Goal: Use online tool/utility: Utilize a website feature to perform a specific function

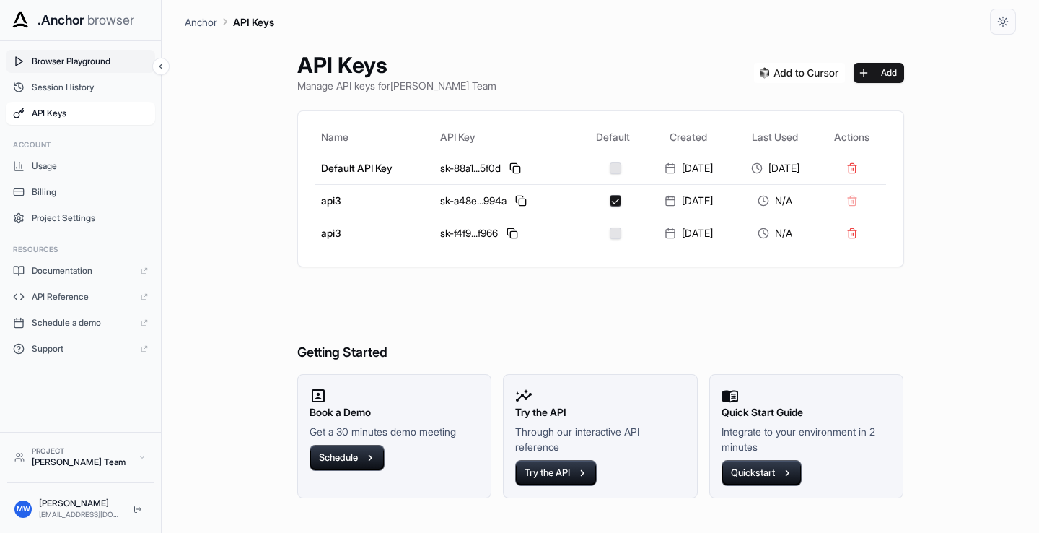
click at [59, 58] on span "Browser Playground" at bounding box center [90, 62] width 116 height 12
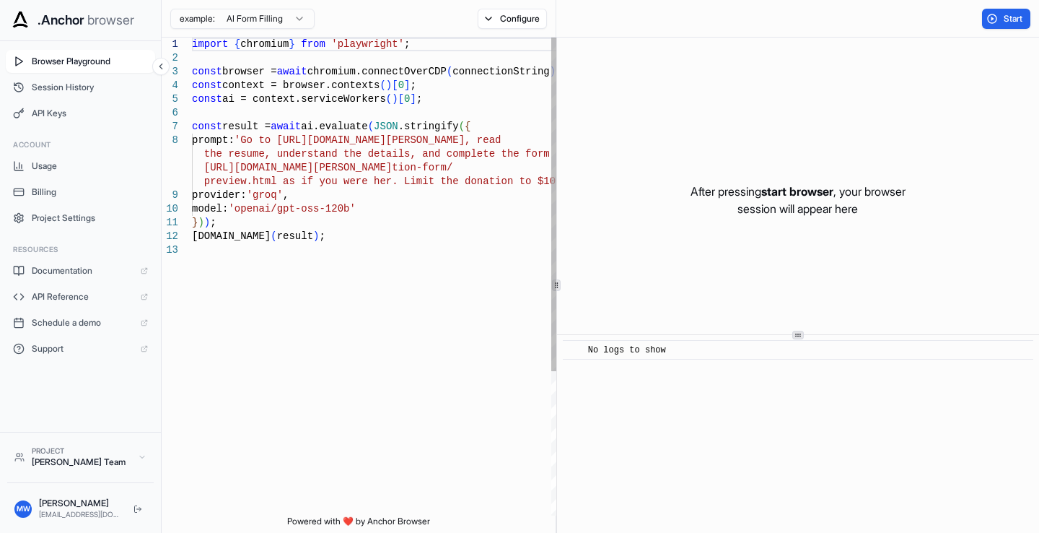
click at [240, 141] on div "import { chromium } from 'playwright' ; const browser = await chromium.connectO…" at bounding box center [377, 380] width 370 height 684
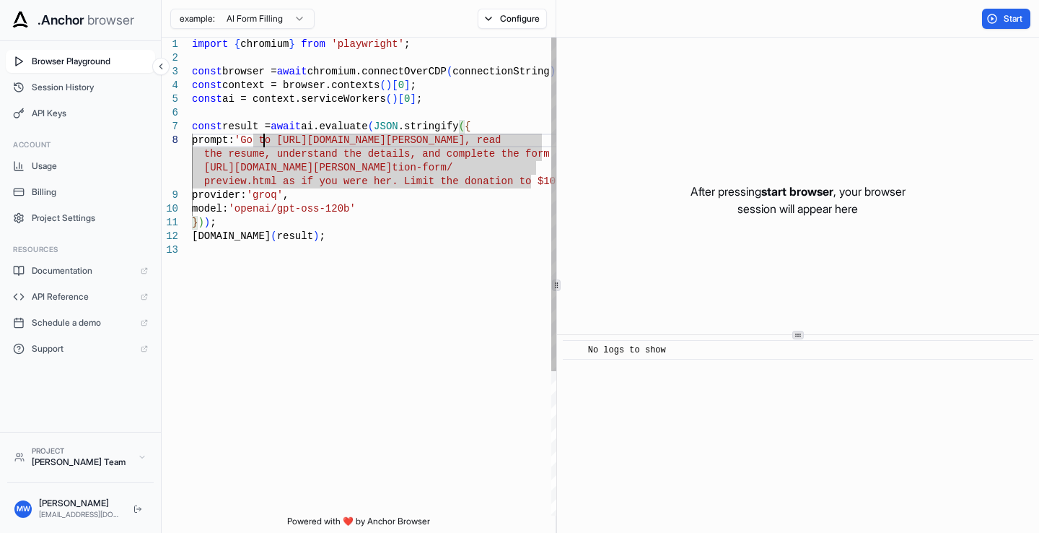
click at [248, 139] on div "import { chromium } from 'playwright' ; const browser = await chromium.connectO…" at bounding box center [377, 380] width 370 height 684
click at [266, 184] on div "import { chromium } from 'playwright' ; const browser = await chromium.connectO…" at bounding box center [377, 380] width 370 height 684
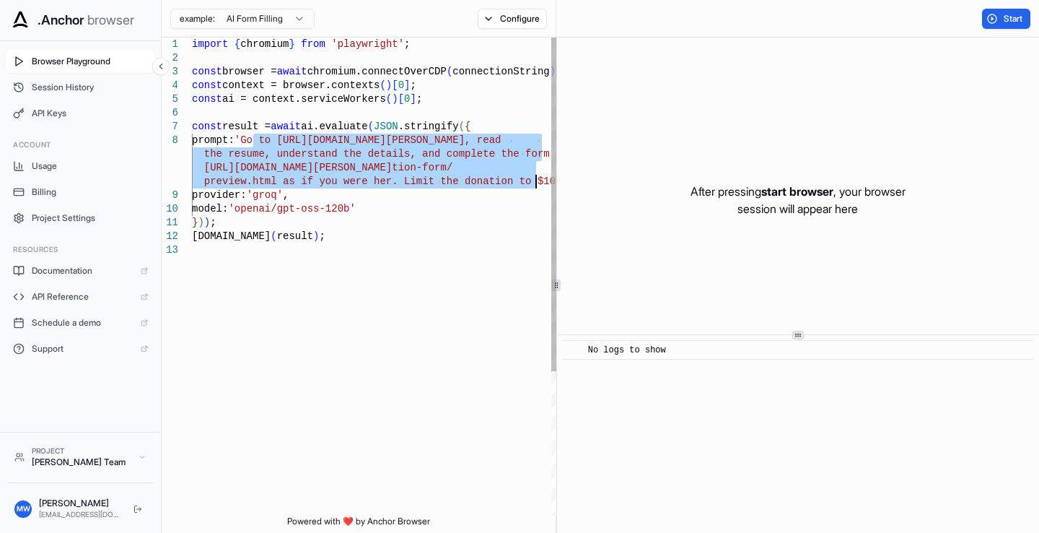
drag, startPoint x: 240, startPoint y: 139, endPoint x: 520, endPoint y: 180, distance: 283.0
click at [520, 180] on div "import { chromium } from 'playwright' ; const browser = await chromium.connectO…" at bounding box center [377, 380] width 370 height 684
click at [270, 170] on div "import { chromium } from 'playwright' ; const browser = await chromium.connectO…" at bounding box center [377, 380] width 370 height 684
drag, startPoint x: 240, startPoint y: 141, endPoint x: 516, endPoint y: 177, distance: 278.7
click at [516, 177] on div "import { chromium } from 'playwright' ; const browser = await chromium.connectO…" at bounding box center [377, 380] width 370 height 684
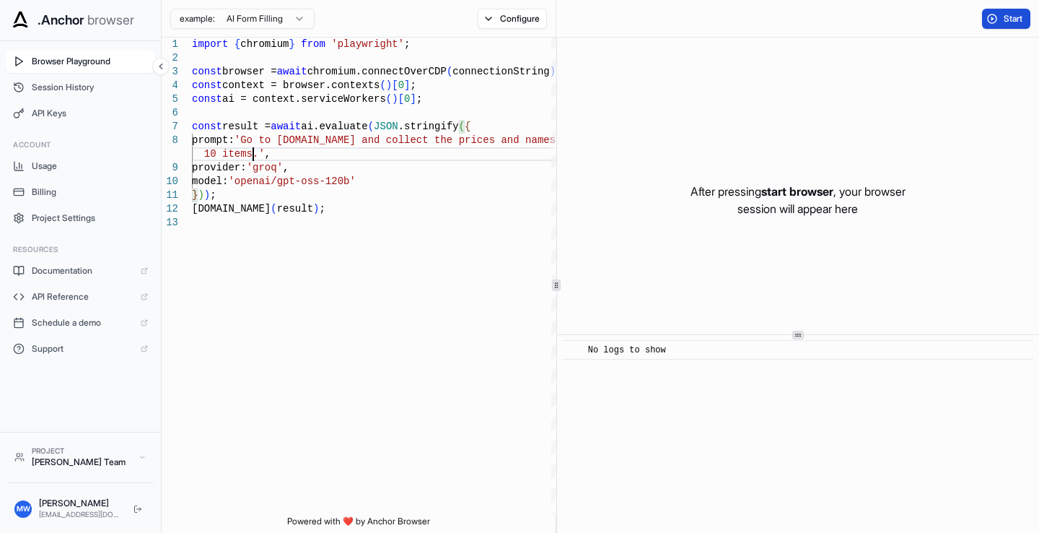
click at [996, 14] on button "Start" at bounding box center [1006, 19] width 48 height 20
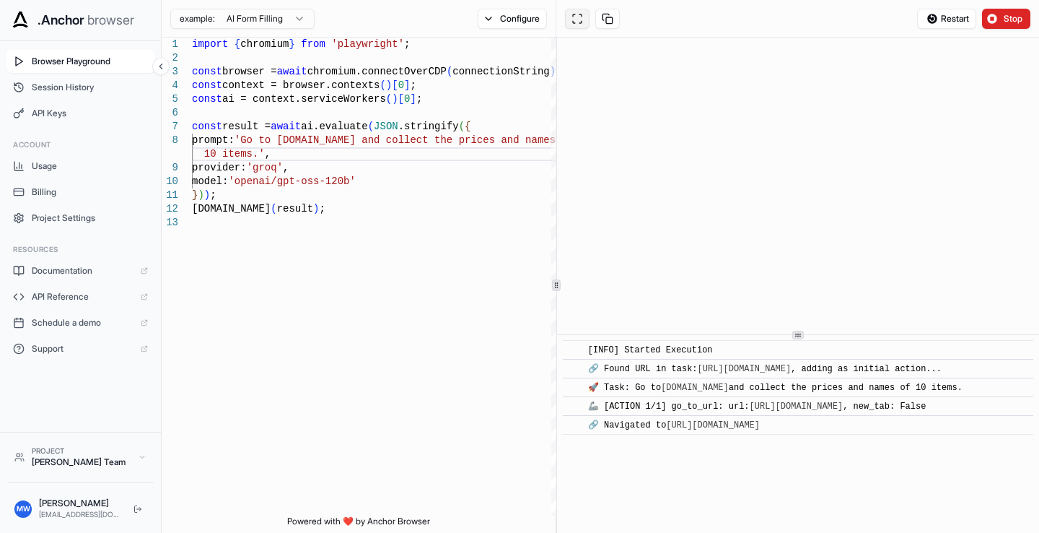
click at [572, 15] on button at bounding box center [577, 19] width 25 height 20
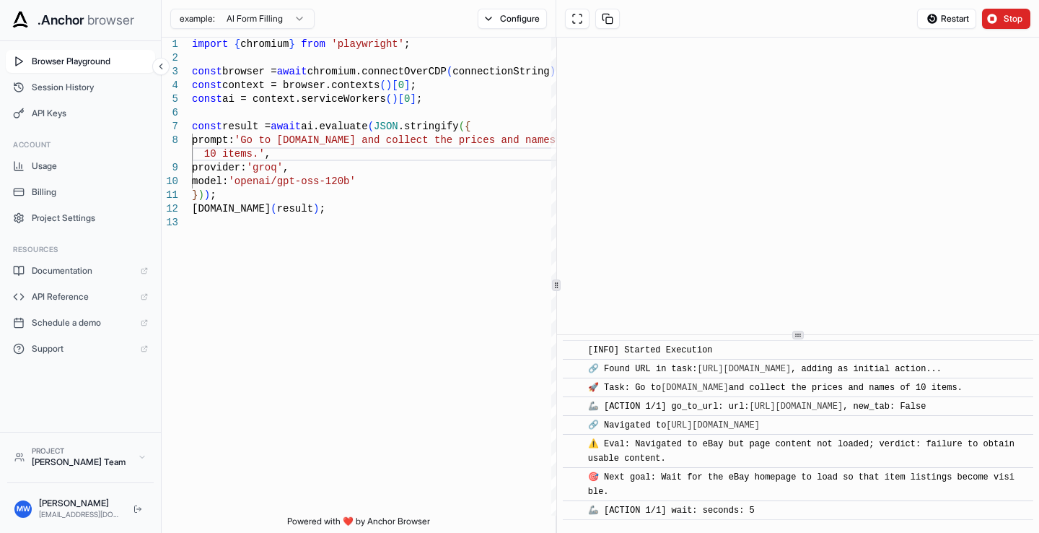
scroll to position [9, 0]
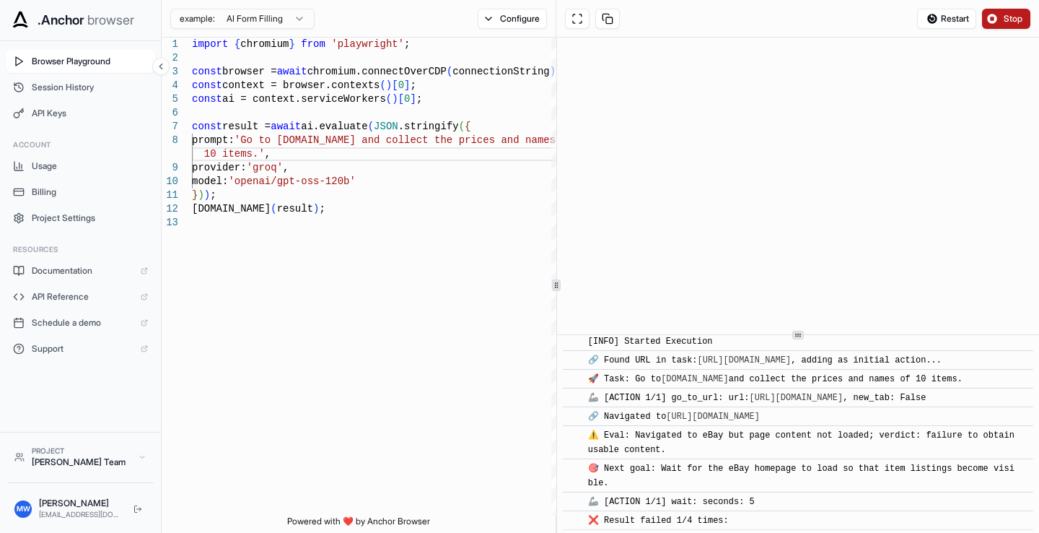
click at [998, 20] on button "Stop" at bounding box center [1006, 19] width 48 height 20
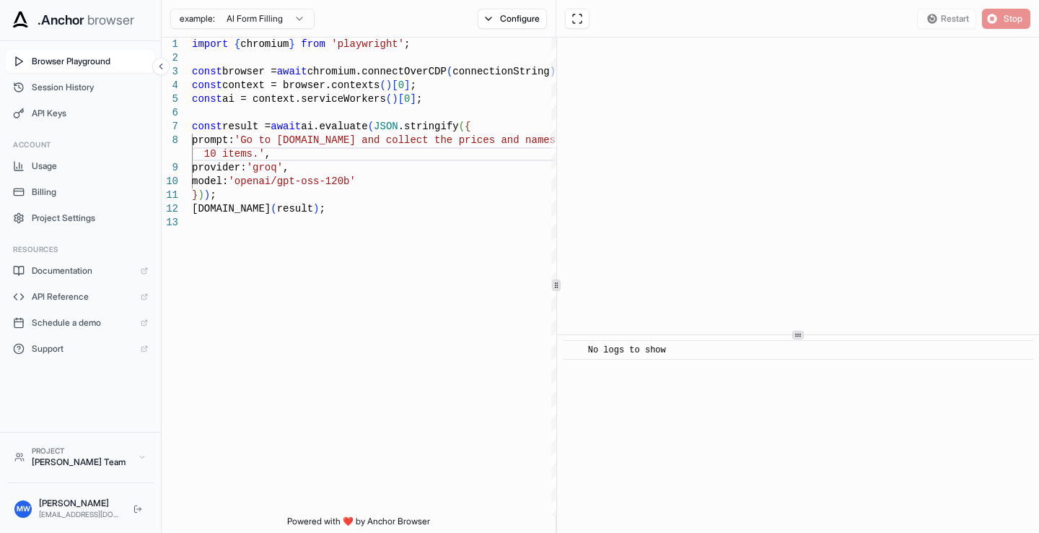
scroll to position [0, 0]
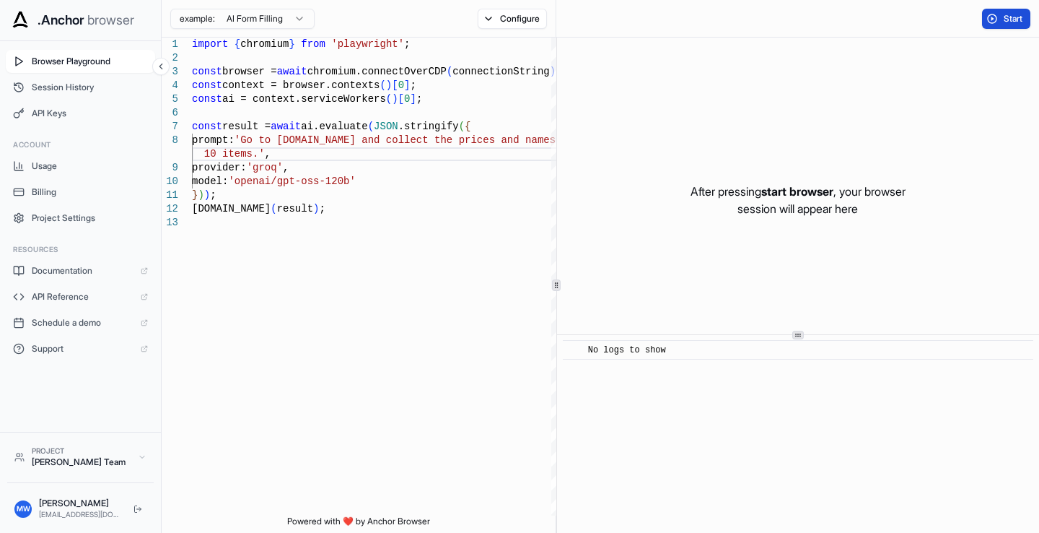
click at [994, 19] on button "Start" at bounding box center [1006, 19] width 48 height 20
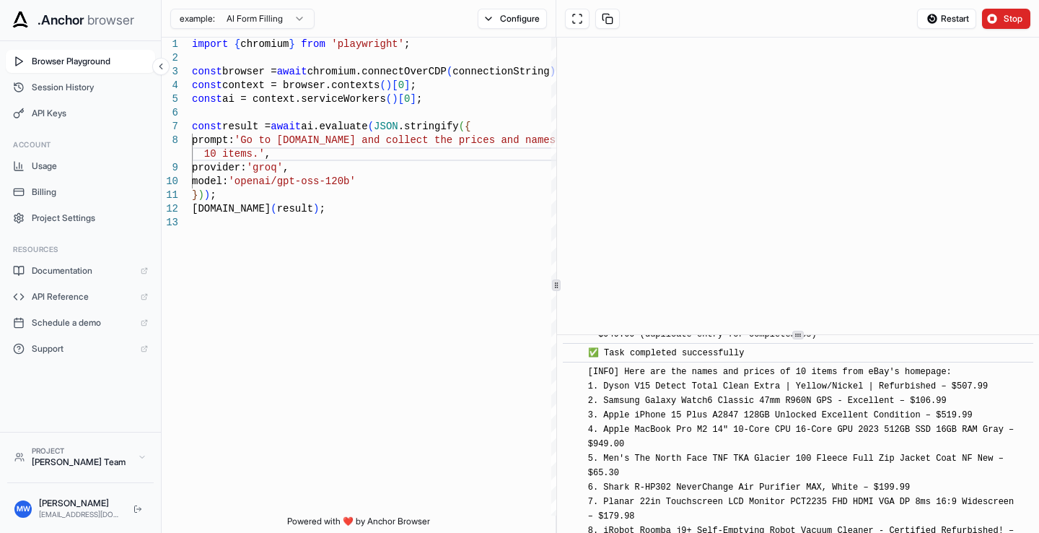
scroll to position [629, 0]
drag, startPoint x: 676, startPoint y: 432, endPoint x: 654, endPoint y: 414, distance: 28.2
click at [654, 414] on span "[INFO] Here are the names and prices of 10 items from eBay's homepage: 1. Dyson…" at bounding box center [804, 487] width 432 height 241
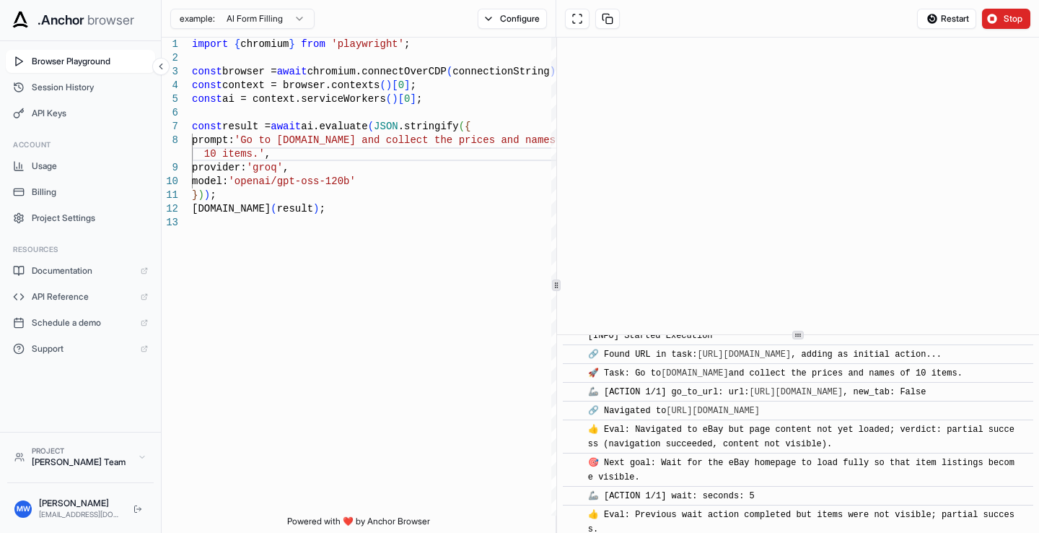
scroll to position [0, 0]
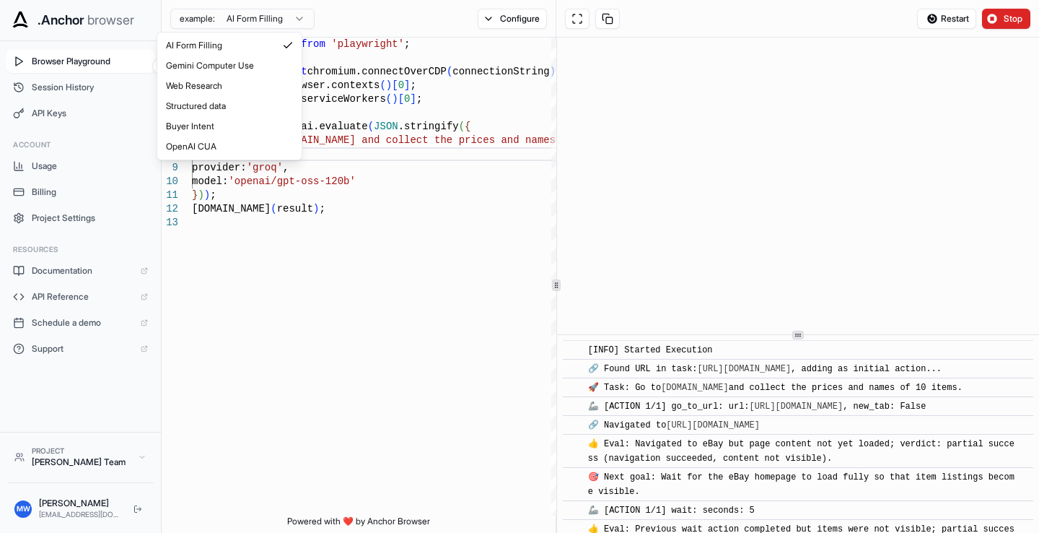
click at [284, 19] on html ".Anchor browser Browser Playground Session History API Keys Account Usage Billi…" at bounding box center [519, 266] width 1039 height 533
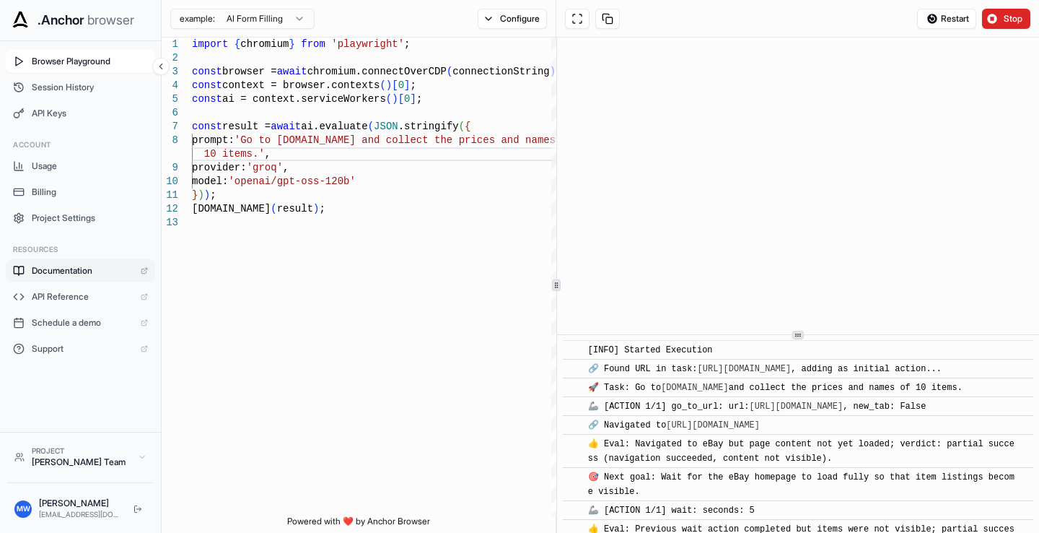
click at [84, 271] on span "Documentation" at bounding box center [83, 271] width 102 height 12
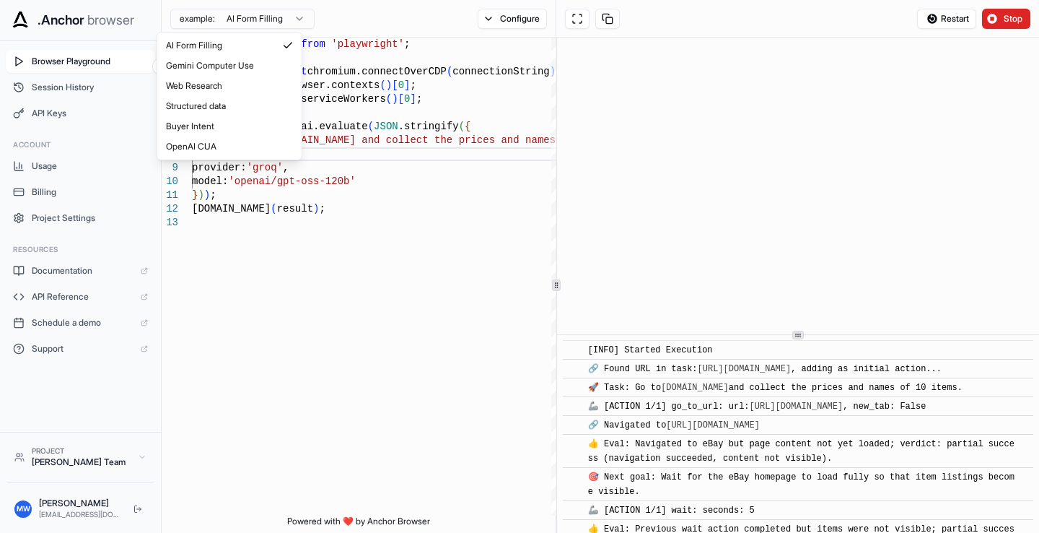
click at [284, 19] on html ".Anchor browser Browser Playground Session History API Keys Account Usage Billi…" at bounding box center [519, 266] width 1039 height 533
click at [287, 16] on html ".Anchor browser Browser Playground Session History API Keys Account Usage Billi…" at bounding box center [519, 266] width 1039 height 533
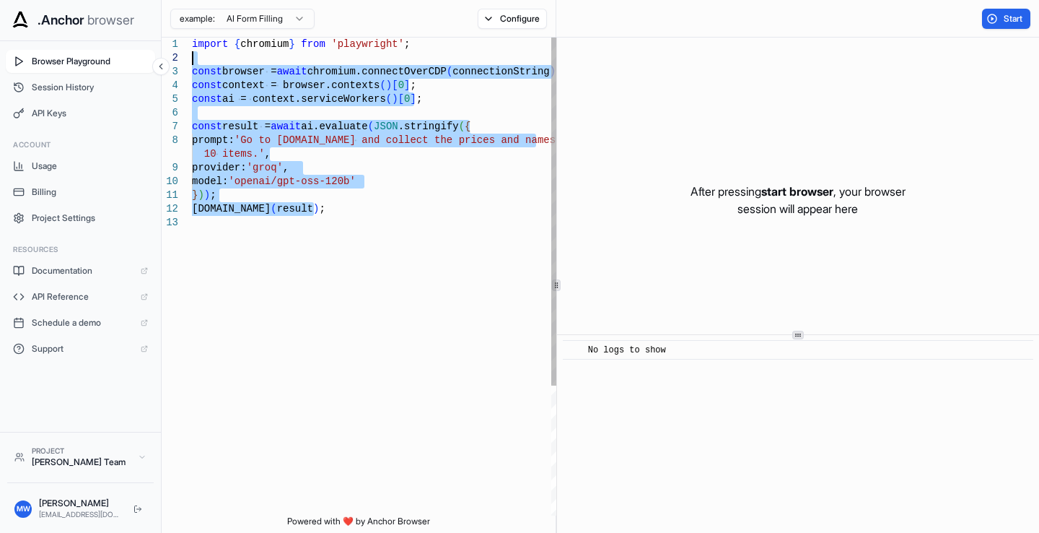
drag, startPoint x: 317, startPoint y: 228, endPoint x: 172, endPoint y: 56, distance: 225.4
click at [192, 56] on div "import { chromium } from 'playwright' ; const browser = await chromium.connectO…" at bounding box center [377, 366] width 370 height 656
click at [313, 182] on div "import { chromium } from 'playwright' ; const browser = await chromium.connectO…" at bounding box center [377, 366] width 370 height 656
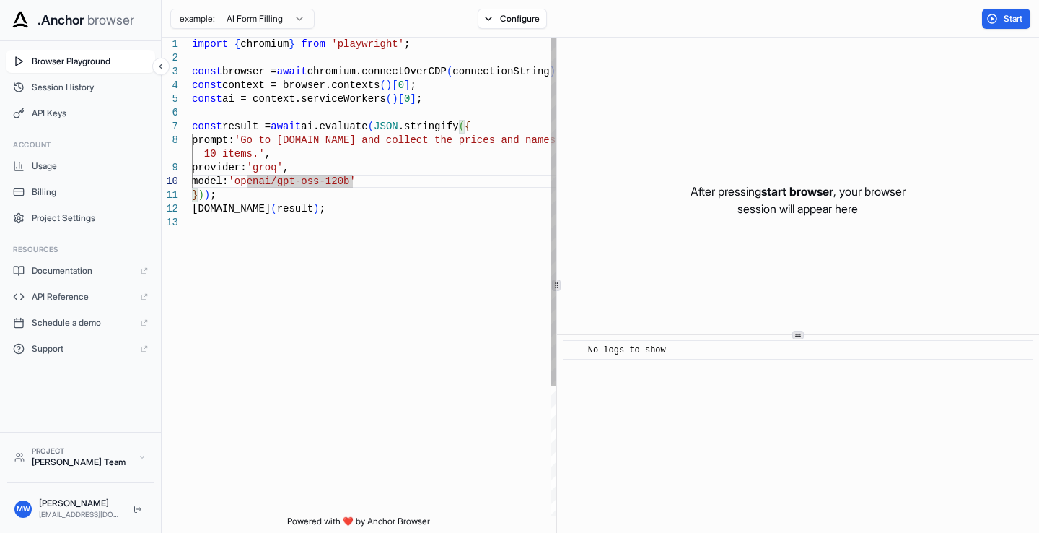
click at [382, 186] on div "import { chromium } from 'playwright' ; const browser = await chromium.connectO…" at bounding box center [377, 366] width 370 height 656
click at [365, 208] on div "import { chromium } from 'playwright' ; const browser = await chromium.connectO…" at bounding box center [377, 366] width 370 height 656
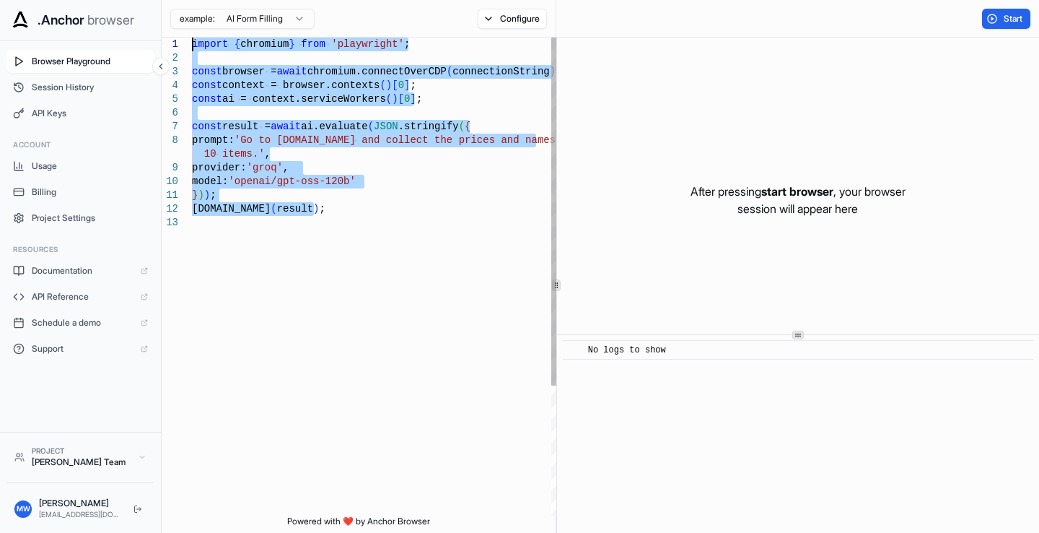
drag, startPoint x: 286, startPoint y: 226, endPoint x: 170, endPoint y: 38, distance: 220.7
click at [192, 38] on div "import { chromium } from 'playwright' ; const browser = await chromium.connectO…" at bounding box center [377, 366] width 370 height 656
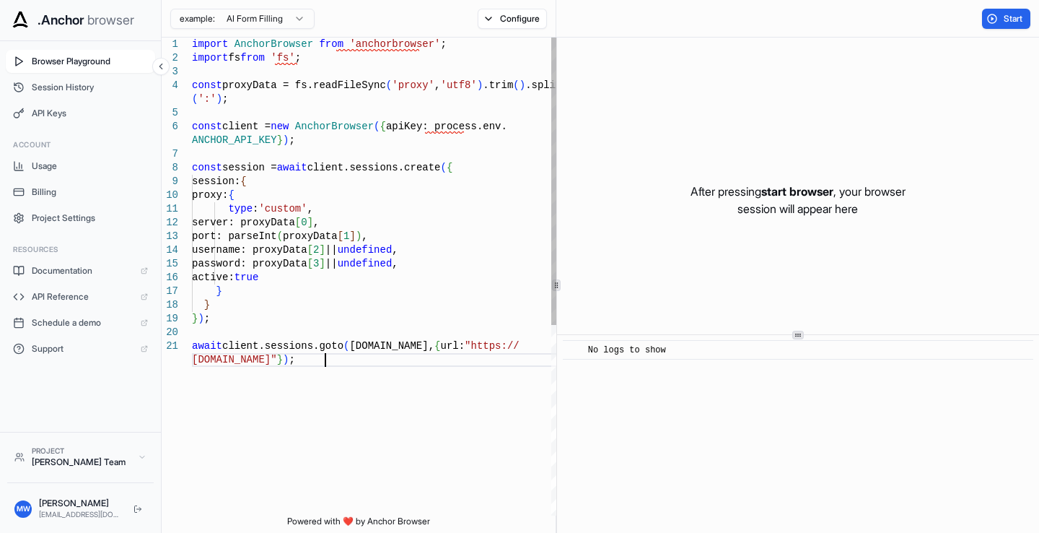
click at [439, 193] on div "import AnchorBrowser from 'anchorbrowser' ; import fs from 'fs' ; const proxyDa…" at bounding box center [377, 434] width 370 height 793
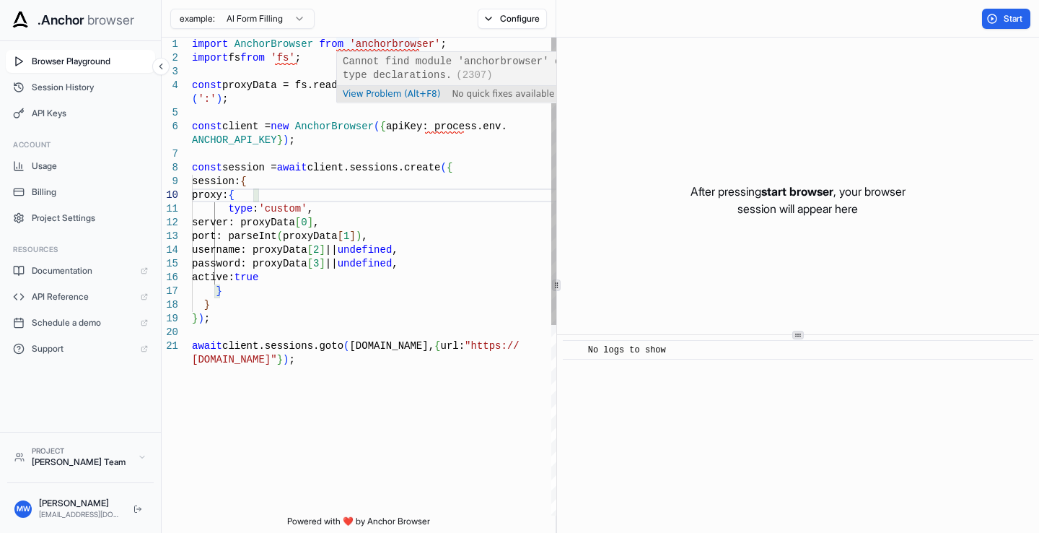
type textarea "**********"
click at [335, 40] on div "import AnchorBrowser from 'anchorbrowser' ; import fs from 'fs' ; const proxyDa…" at bounding box center [377, 434] width 370 height 793
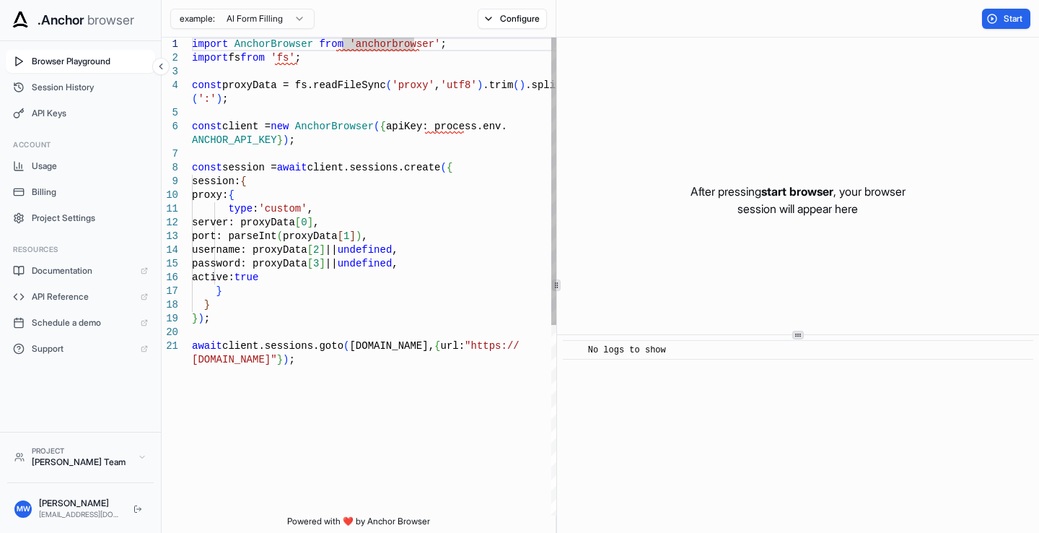
click at [275, 61] on div "import AnchorBrowser from 'anchorbrowser' ; import fs from 'fs' ; const proxyDa…" at bounding box center [377, 434] width 370 height 793
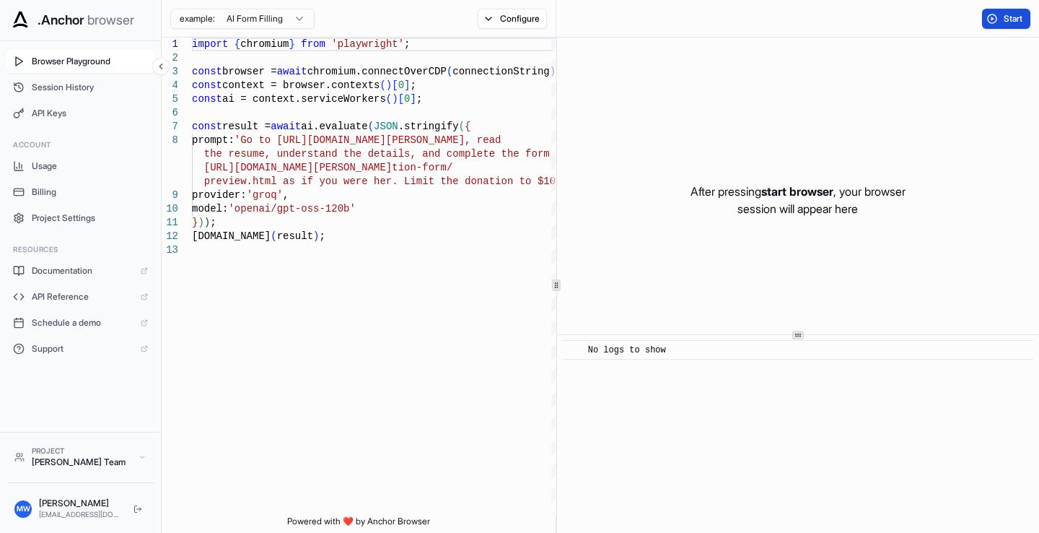
click at [996, 14] on button "Start" at bounding box center [1006, 19] width 48 height 20
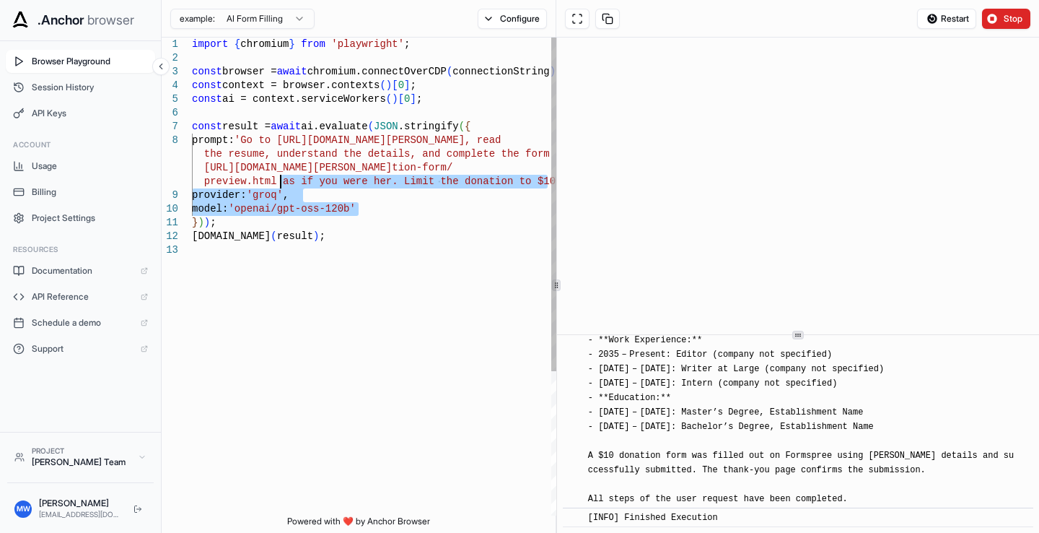
drag, startPoint x: 353, startPoint y: 208, endPoint x: 265, endPoint y: 182, distance: 91.8
click at [265, 182] on div "import { chromium } from 'playwright' ; const browser = await chromium.connectO…" at bounding box center [377, 380] width 370 height 684
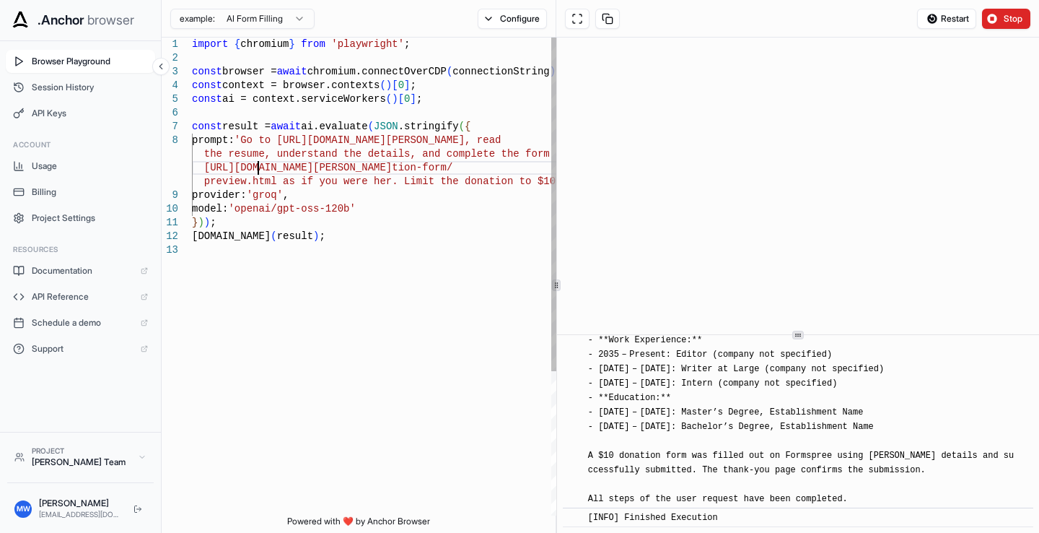
click at [248, 167] on div "import { chromium } from 'playwright' ; const browser = await chromium.connectO…" at bounding box center [377, 380] width 370 height 684
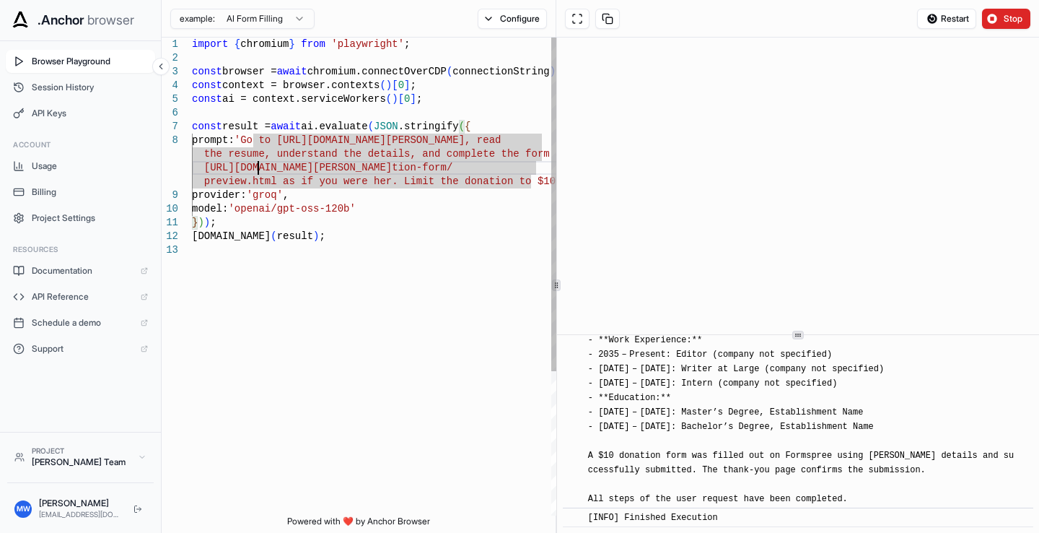
click at [339, 191] on div "import { chromium } from 'playwright' ; const browser = await chromium.connectO…" at bounding box center [377, 380] width 370 height 684
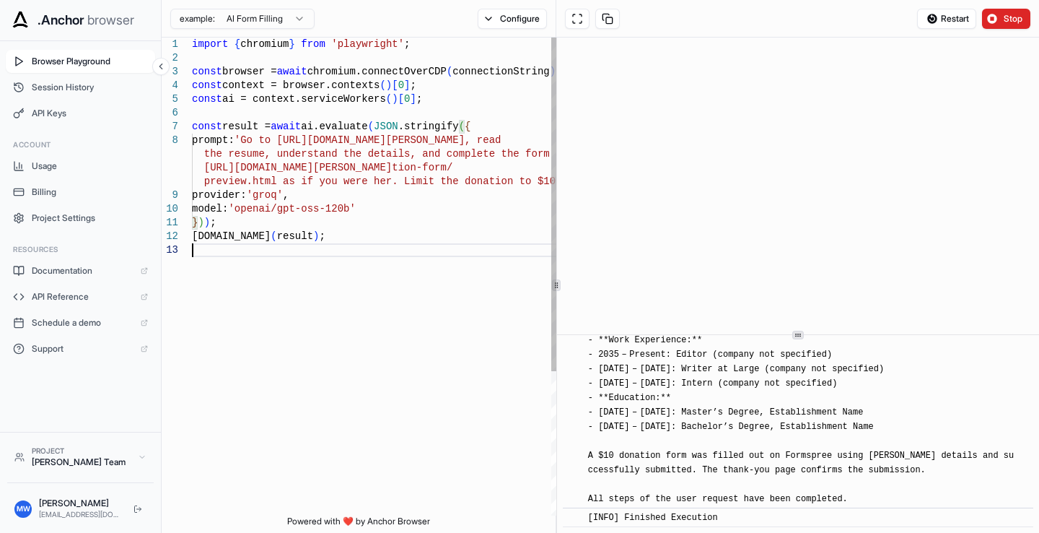
click at [362, 282] on div "import { chromium } from 'playwright' ; const browser = await chromium.connectO…" at bounding box center [377, 380] width 370 height 684
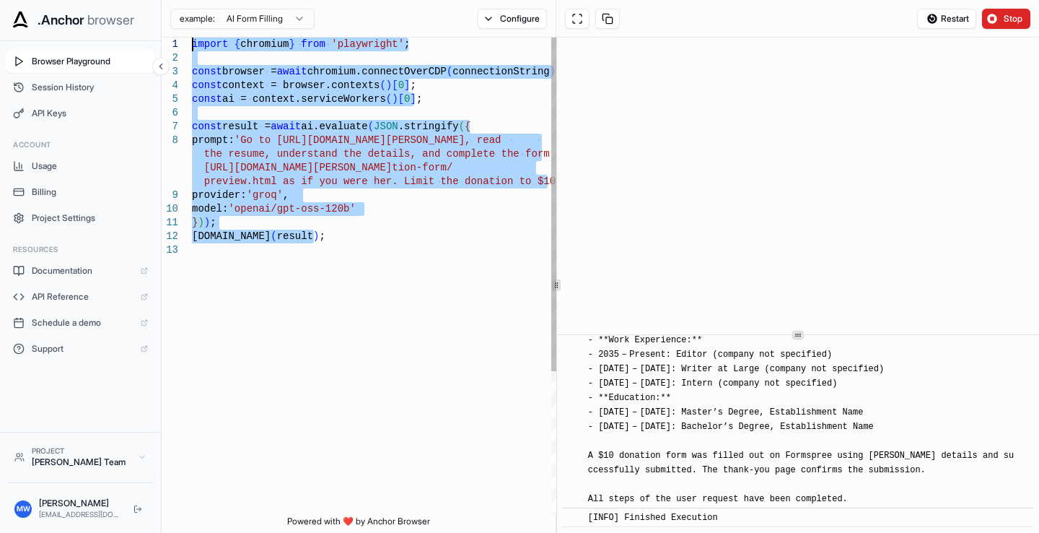
drag, startPoint x: 197, startPoint y: 251, endPoint x: 168, endPoint y: 41, distance: 212.0
click at [192, 41] on div "import { chromium } from 'playwright' ; const browser = await chromium.connectO…" at bounding box center [377, 380] width 370 height 684
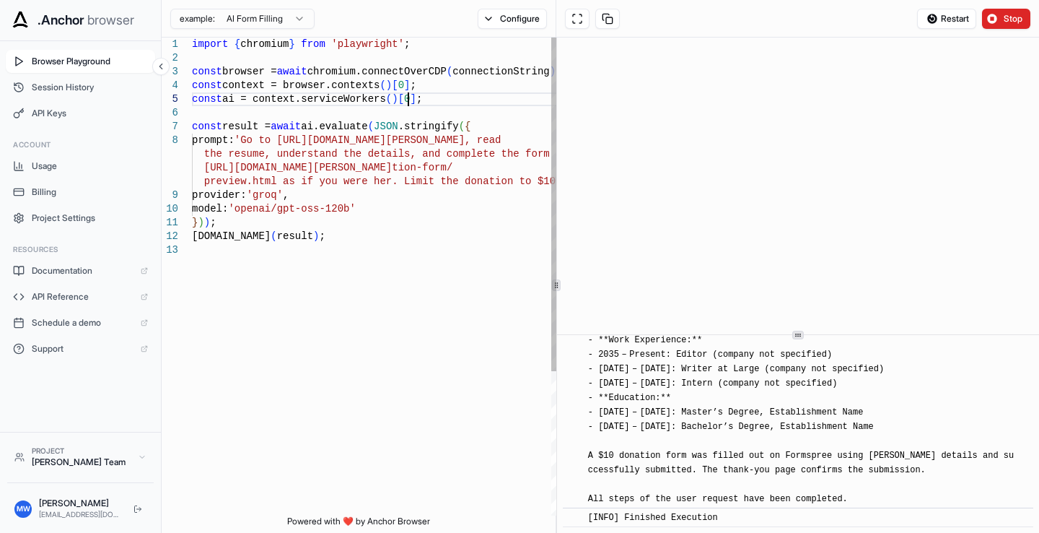
click at [433, 100] on div "import { chromium } from 'playwright' ; const browser = await chromium.connectO…" at bounding box center [377, 380] width 370 height 684
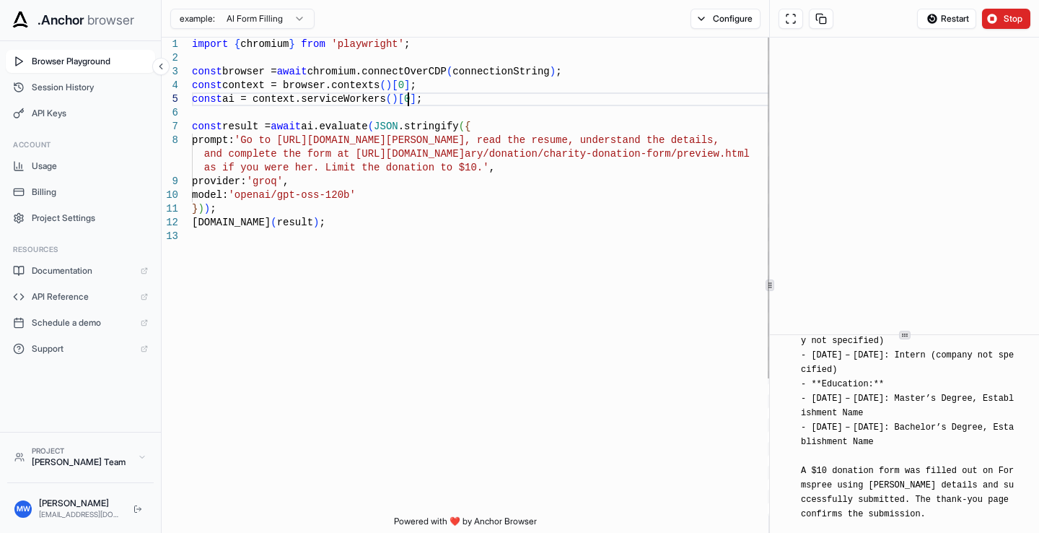
scroll to position [2888, 0]
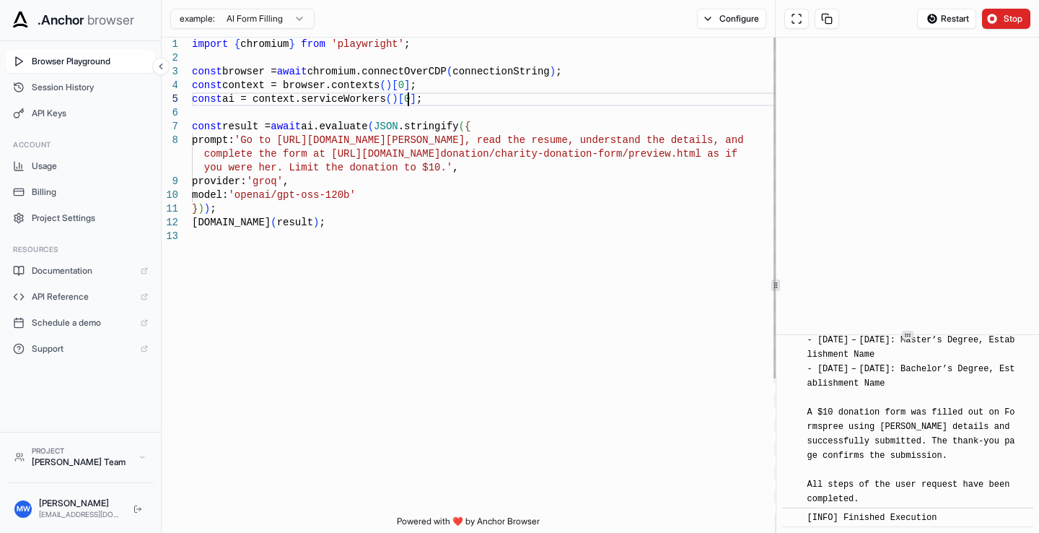
click at [805, 61] on div "1 2 3 4 5 6 7 8 9 10 11 12 13 import { chromium } from 'playwright' ; const bro…" at bounding box center [601, 285] width 878 height 495
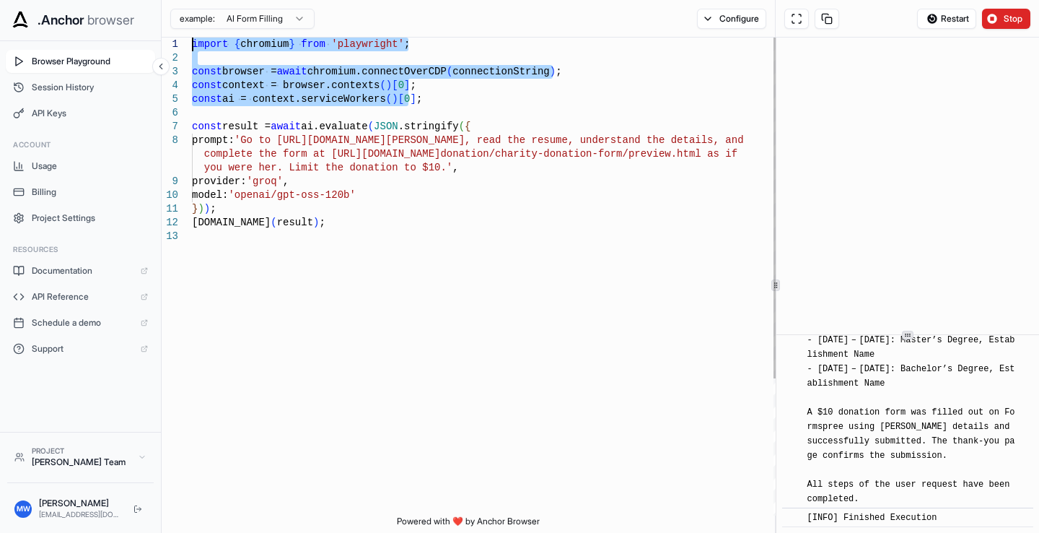
drag, startPoint x: 407, startPoint y: 99, endPoint x: 177, endPoint y: 44, distance: 236.7
click at [192, 44] on div "import { chromium } from 'playwright' ; const browser = await chromium.connectO…" at bounding box center [488, 373] width 592 height 670
click at [565, 83] on div "import { chromium } from 'playwright' ; const browser = await chromium.connectO…" at bounding box center [488, 373] width 592 height 670
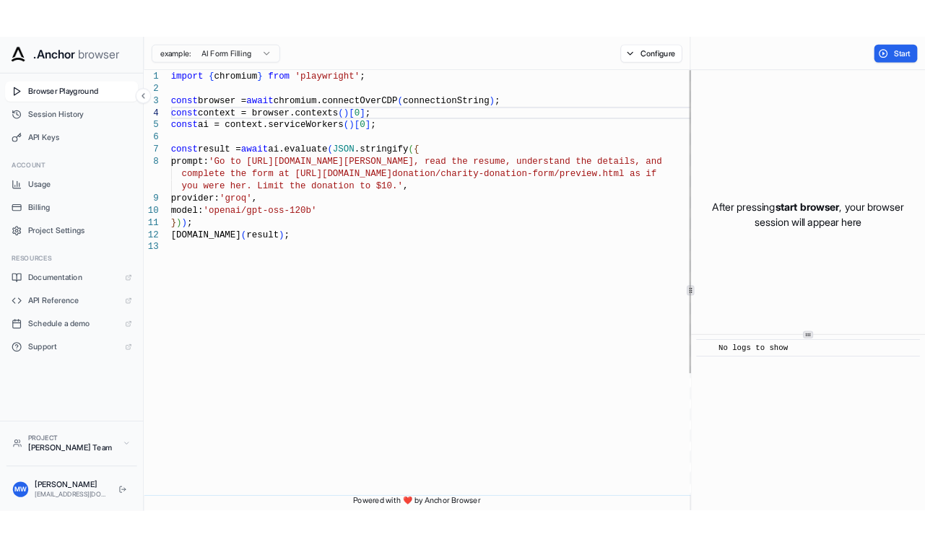
scroll to position [0, 0]
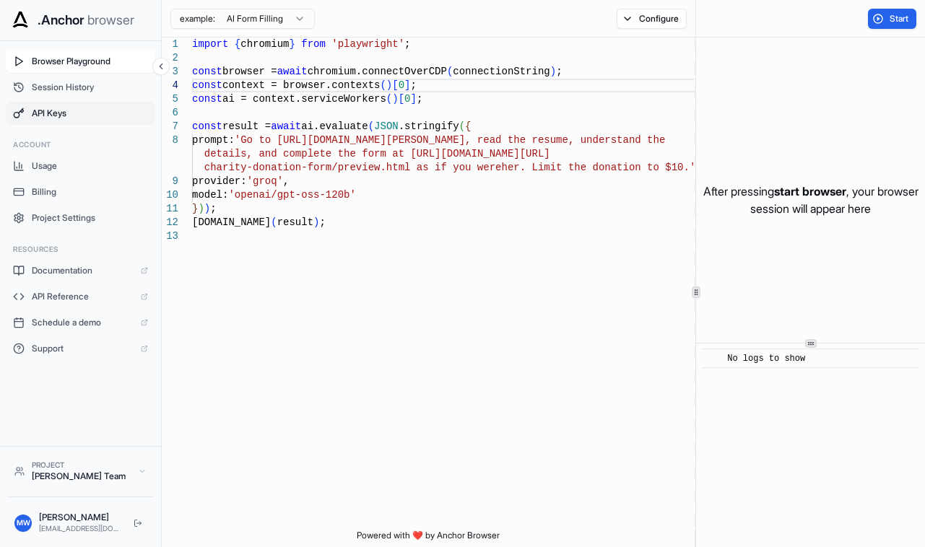
type textarea "**********"
click at [79, 108] on span "API Keys" at bounding box center [90, 114] width 116 height 12
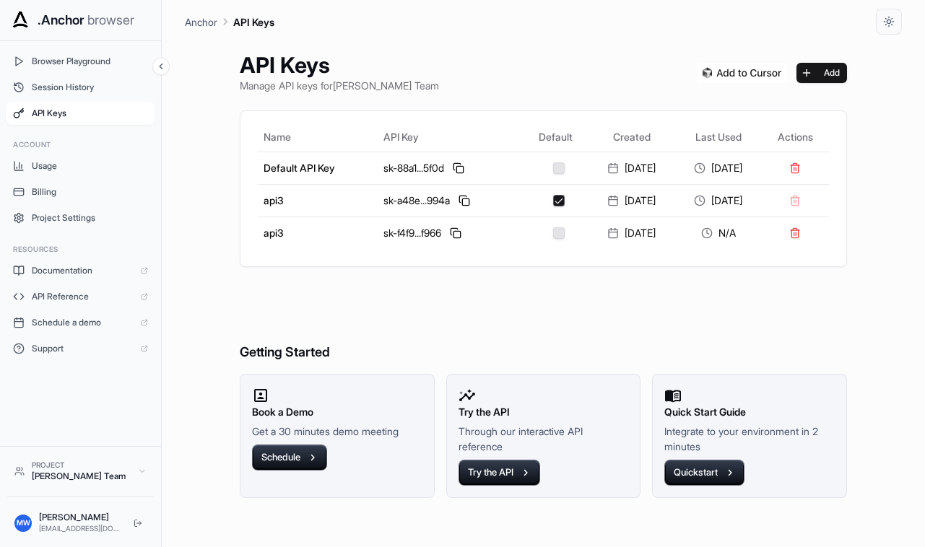
click at [446, 35] on div "API Keys Manage API keys for michael webb Team Add Name API Key Default Created…" at bounding box center [543, 291] width 642 height 512
click at [126, 393] on div "Browser Playground Session History API Keys Account Usage Billing Project Setti…" at bounding box center [80, 243] width 161 height 405
